Goal: Information Seeking & Learning: Learn about a topic

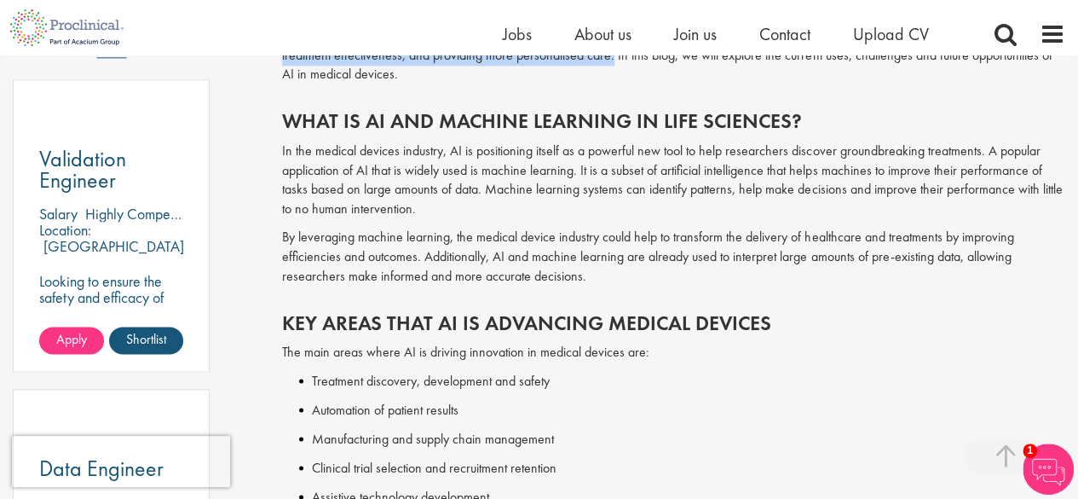
scroll to position [938, 0]
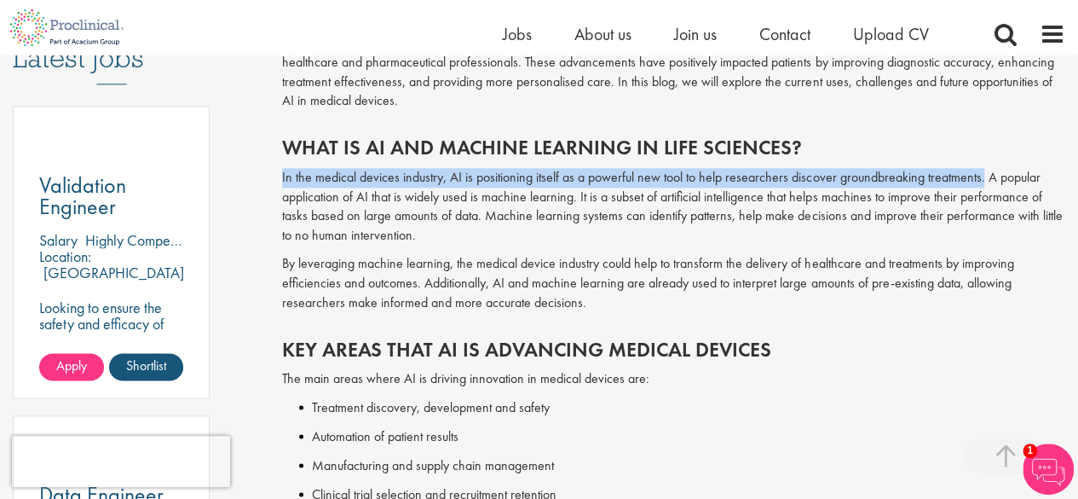
drag, startPoint x: 278, startPoint y: 173, endPoint x: 980, endPoint y: 177, distance: 702.4
copy p "In the medical devices industry, AI is positioning itself as a powerful new too…"
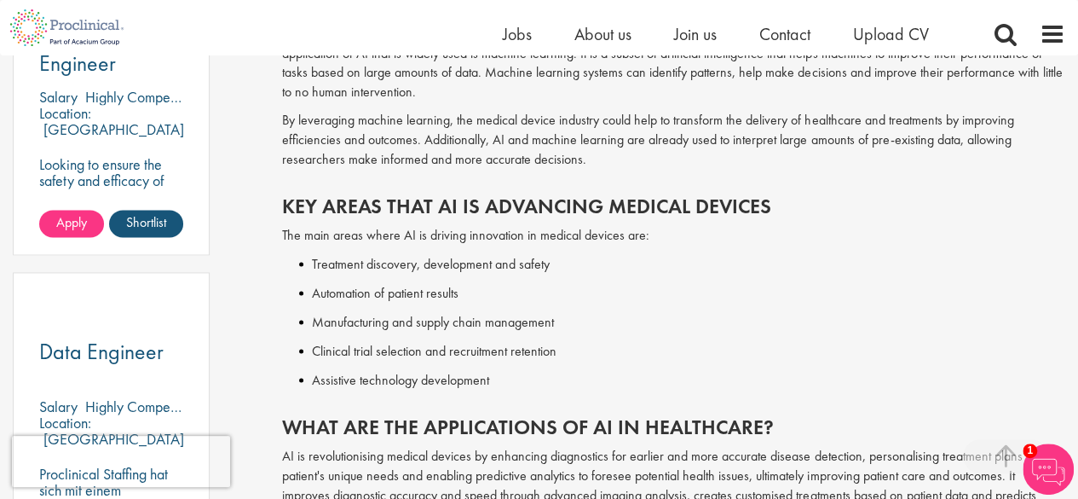
scroll to position [1108, 0]
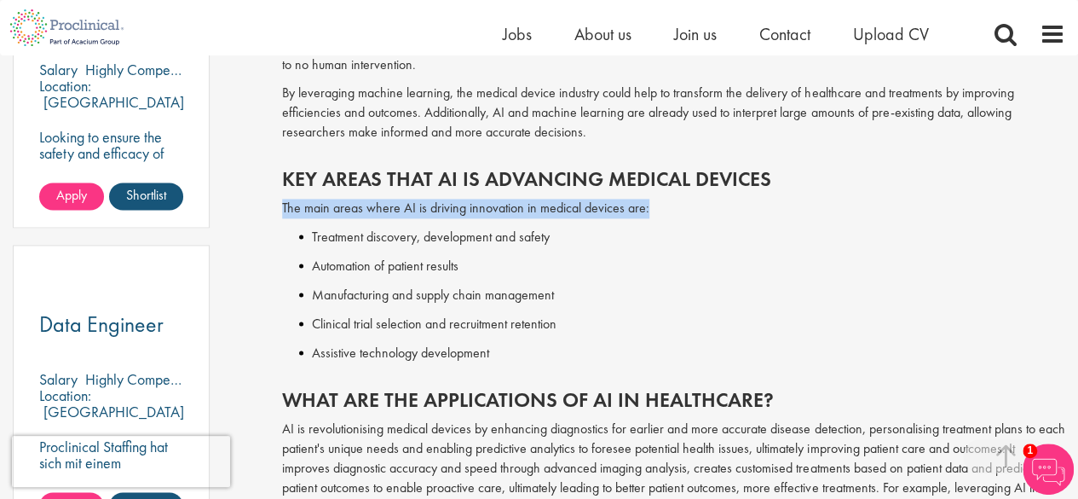
drag, startPoint x: 281, startPoint y: 204, endPoint x: 685, endPoint y: 217, distance: 403.4
copy p "The main areas where AI is driving innovation in medical devices are:"
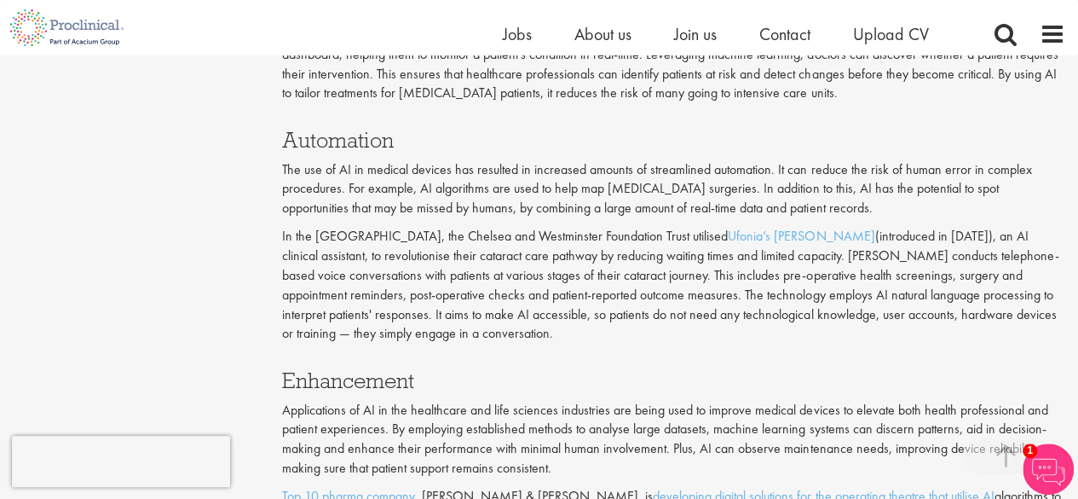
scroll to position [1534, 0]
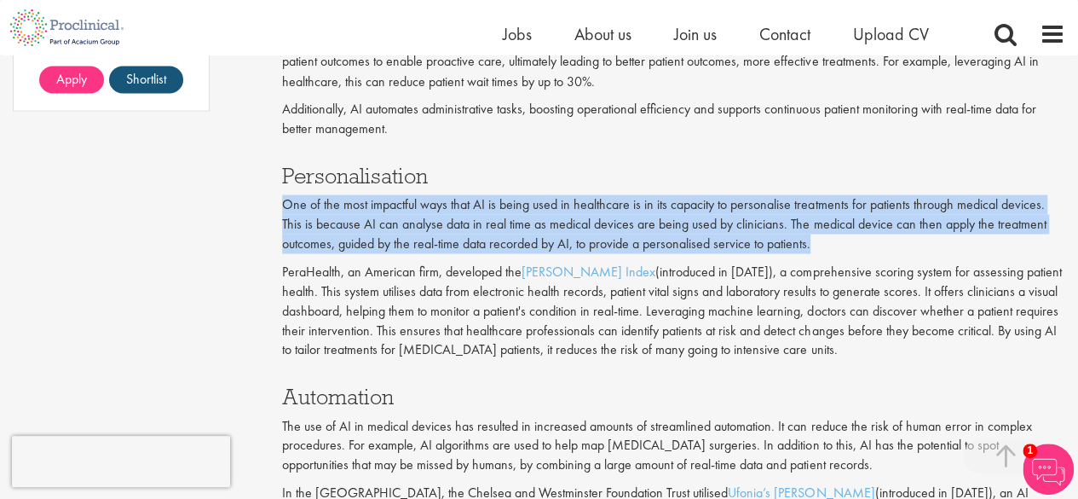
drag, startPoint x: 285, startPoint y: 204, endPoint x: 839, endPoint y: 245, distance: 555.6
click at [839, 245] on p "One of the most impactful ways that AI is being used in healthcare is in its ca…" at bounding box center [673, 223] width 783 height 59
copy p "One of the most impactful ways that AI is being used in healthcare is in its ca…"
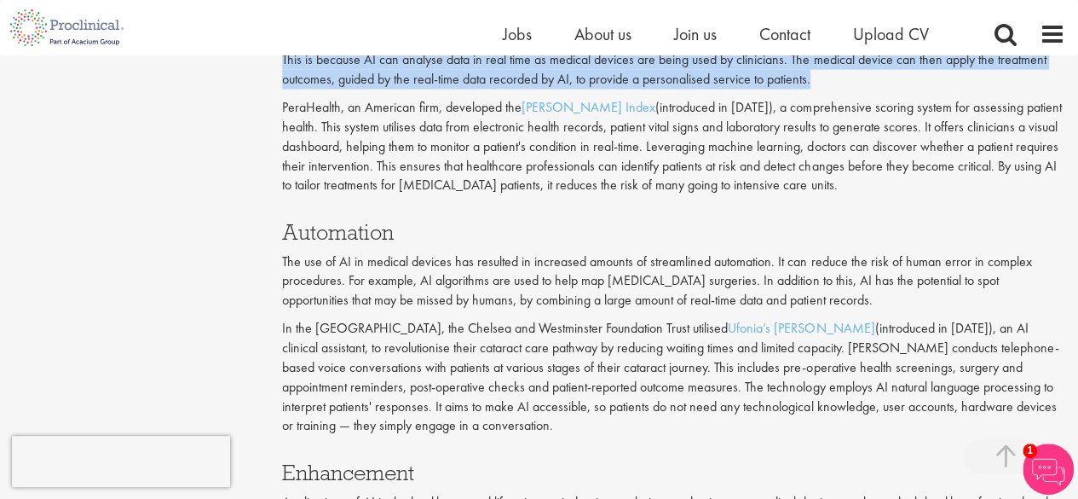
scroll to position [1705, 0]
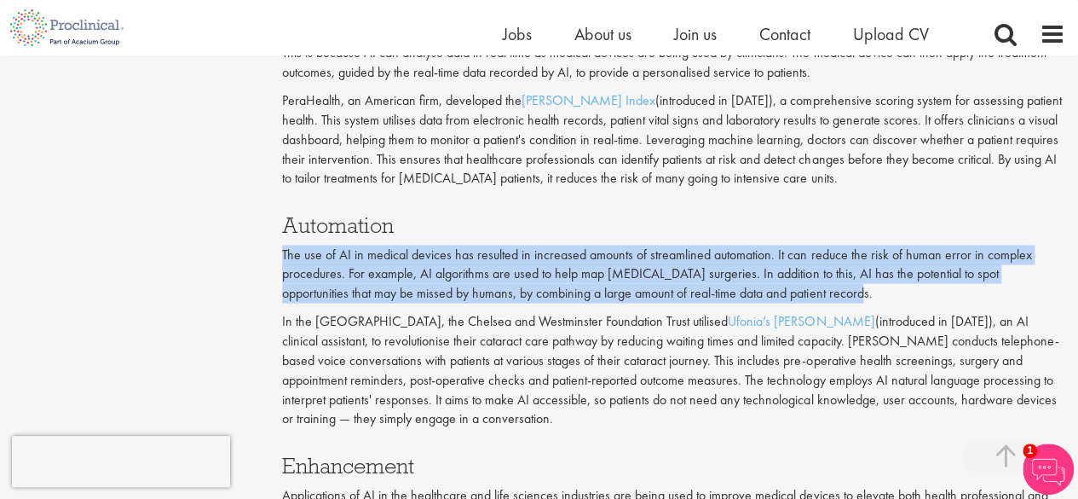
drag, startPoint x: 280, startPoint y: 251, endPoint x: 783, endPoint y: 296, distance: 504.1
click at [783, 296] on div "AI and its rapid evolution in the medical device industry our consultant managi…" at bounding box center [673, 124] width 809 height 3239
copy p "The use of AI in medical devices has resulted in increased amounts of streamlin…"
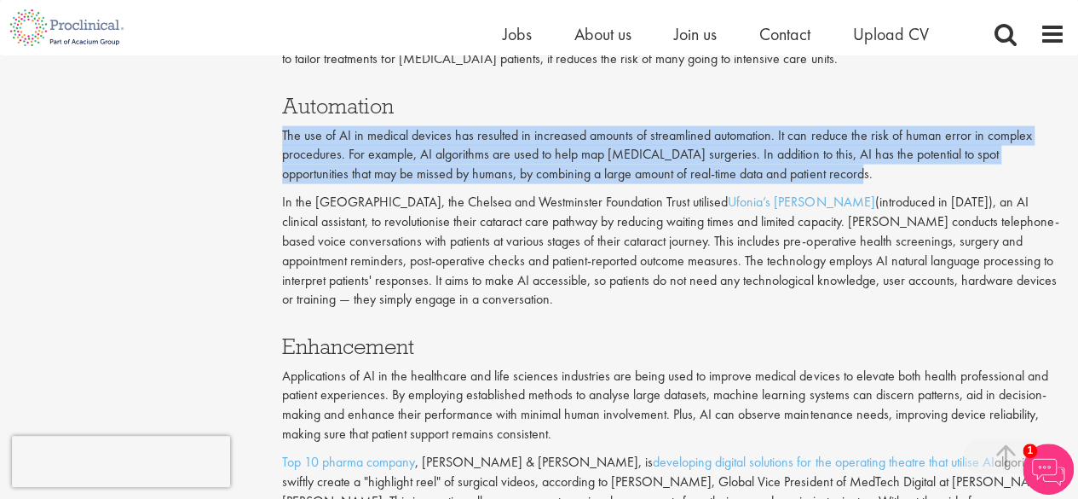
scroll to position [1961, 0]
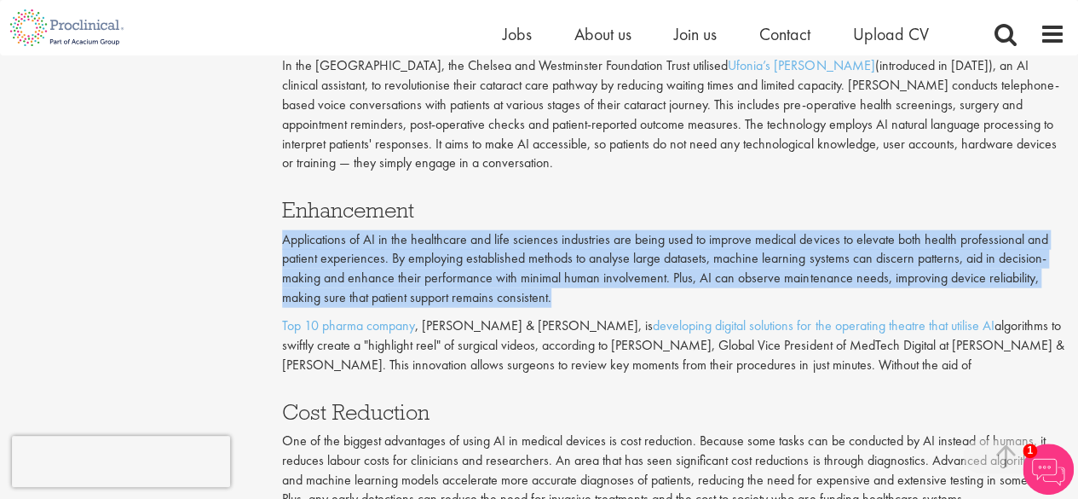
drag, startPoint x: 281, startPoint y: 240, endPoint x: 604, endPoint y: 291, distance: 326.3
copy p "Applications of AI in the healthcare and life sciences industries are being use…"
click at [704, 288] on p "Applications of AI in the healthcare and life sciences industries are being use…" at bounding box center [673, 269] width 783 height 78
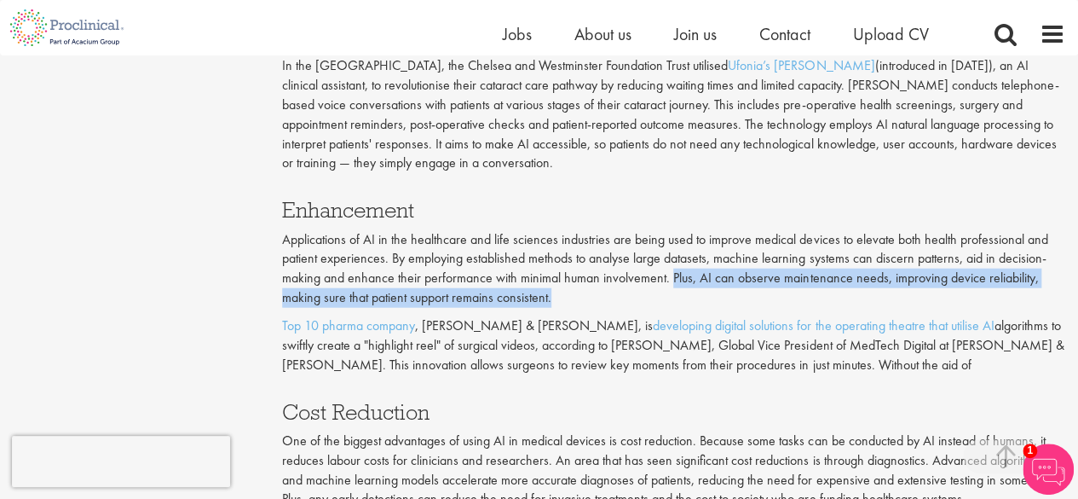
drag, startPoint x: 669, startPoint y: 278, endPoint x: 679, endPoint y: 303, distance: 27.2
click at [679, 303] on p "Applications of AI in the healthcare and life sciences industries are being use…" at bounding box center [673, 269] width 783 height 78
copy p "Plus, AI can observe maintenance needs, improving device reliability, making su…"
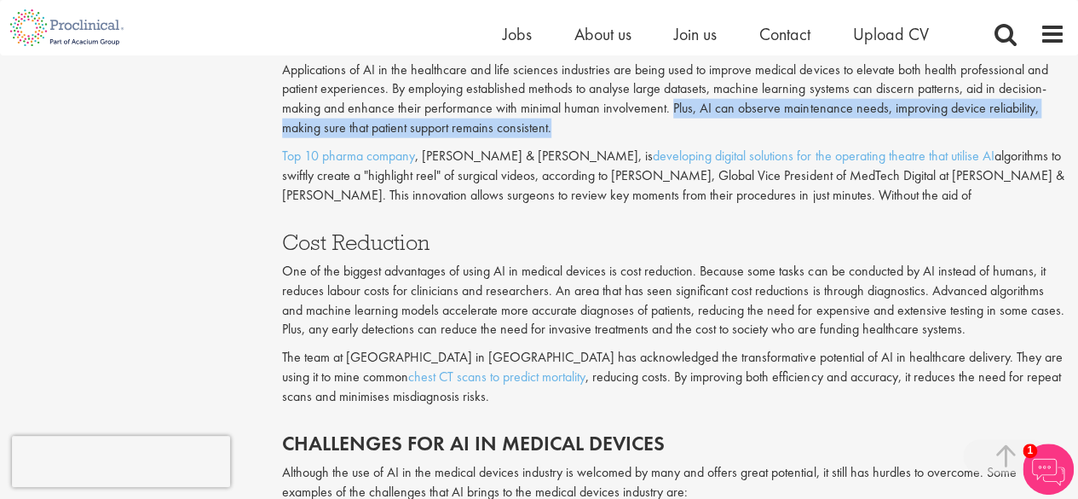
scroll to position [2131, 0]
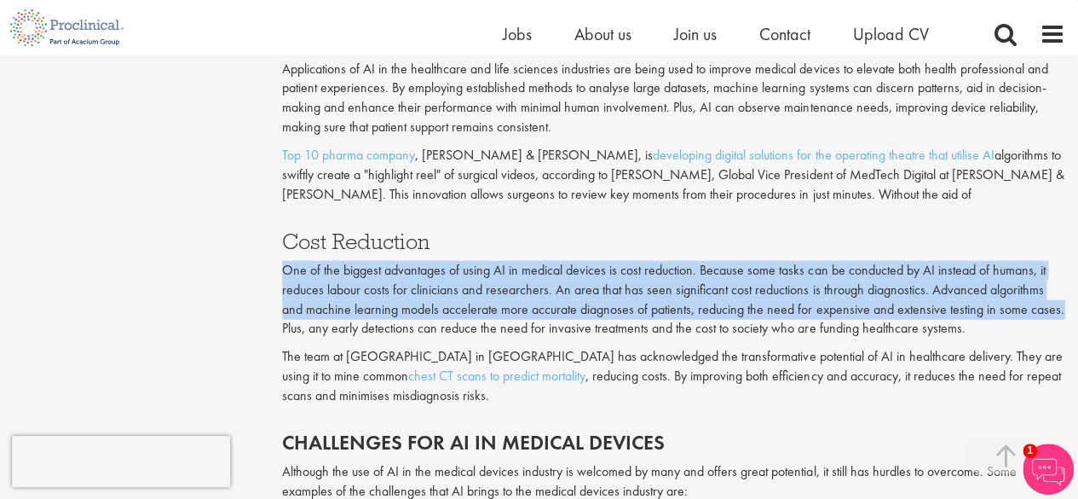
drag, startPoint x: 285, startPoint y: 274, endPoint x: 1038, endPoint y: 309, distance: 754.4
click at [1038, 309] on p "One of the biggest advantages of using AI in medical devices is cost reduction.…" at bounding box center [673, 300] width 783 height 78
copy p "One of the biggest advantages of using AI in medical devices is cost reduction.…"
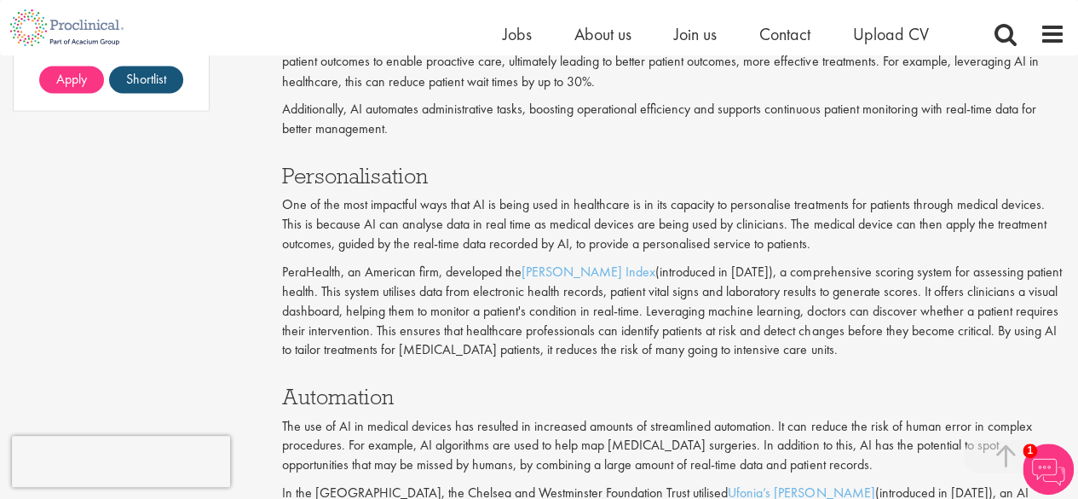
scroll to position [1364, 0]
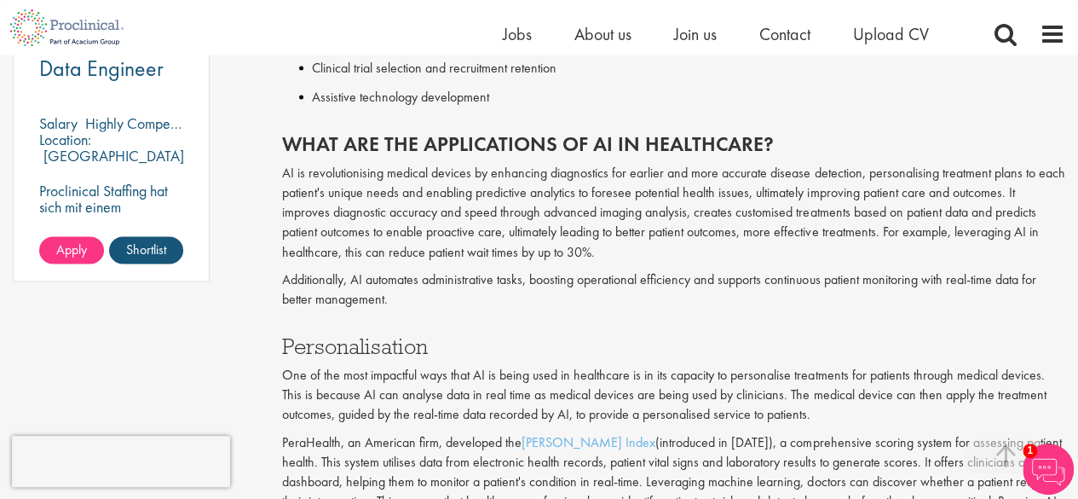
click at [702, 209] on p "AI is revolutionising medical devices by enhancing diagnostics for earlier and …" at bounding box center [673, 212] width 783 height 97
